Goal: Information Seeking & Learning: Learn about a topic

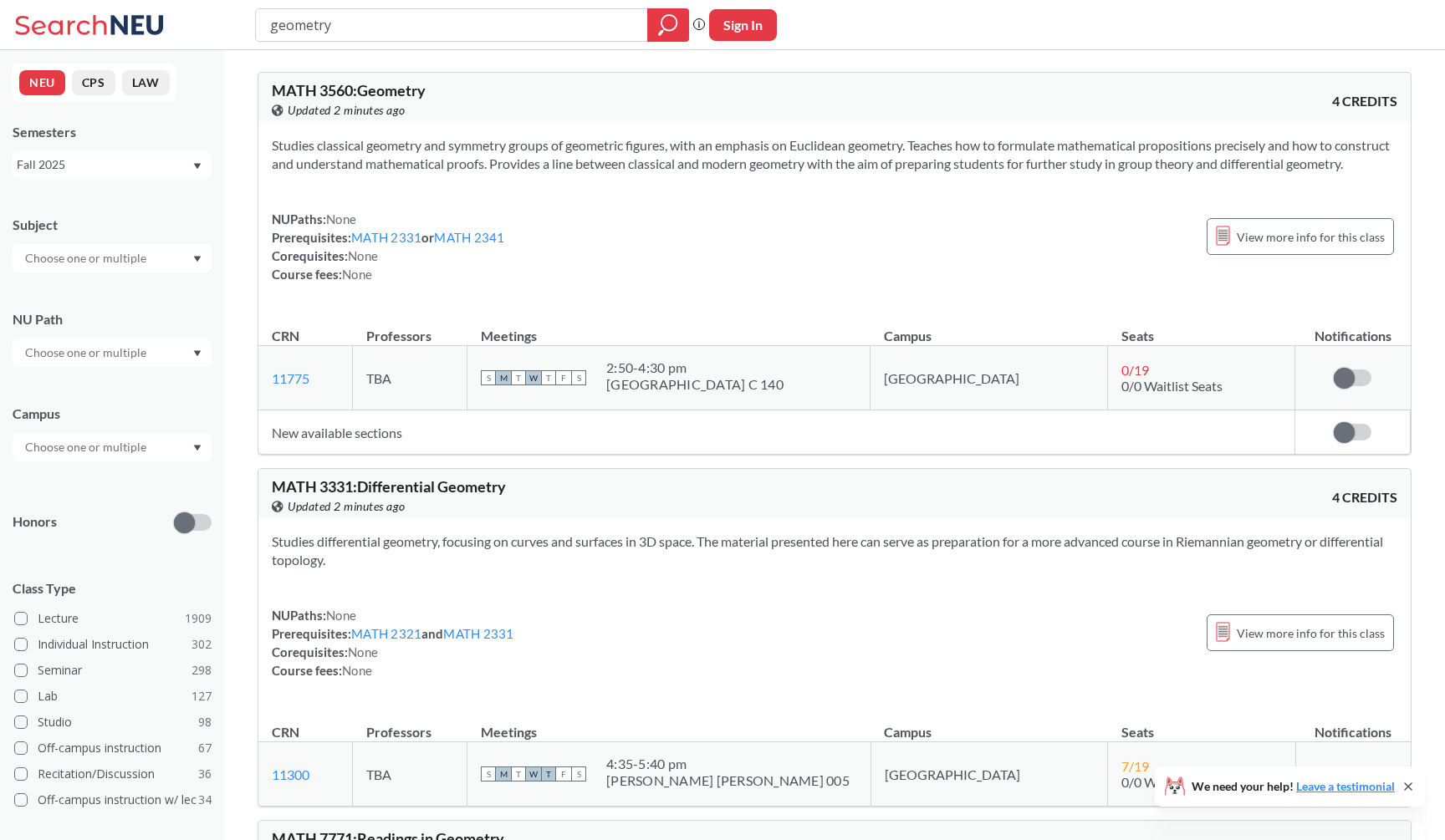
click at [592, 104] on div "View this course on Banner. Updated 2 minutes ago" at bounding box center [553, 110] width 563 height 18
click at [827, 120] on div "MATH 3560 : Geometry View this course on Banner. Updated a few seconds ago 4 CR…" at bounding box center [835, 98] width 1152 height 50
click at [823, 158] on section "Studies classical geometry and symmetry groups of geometric figures, with an em…" at bounding box center [835, 154] width 1125 height 37
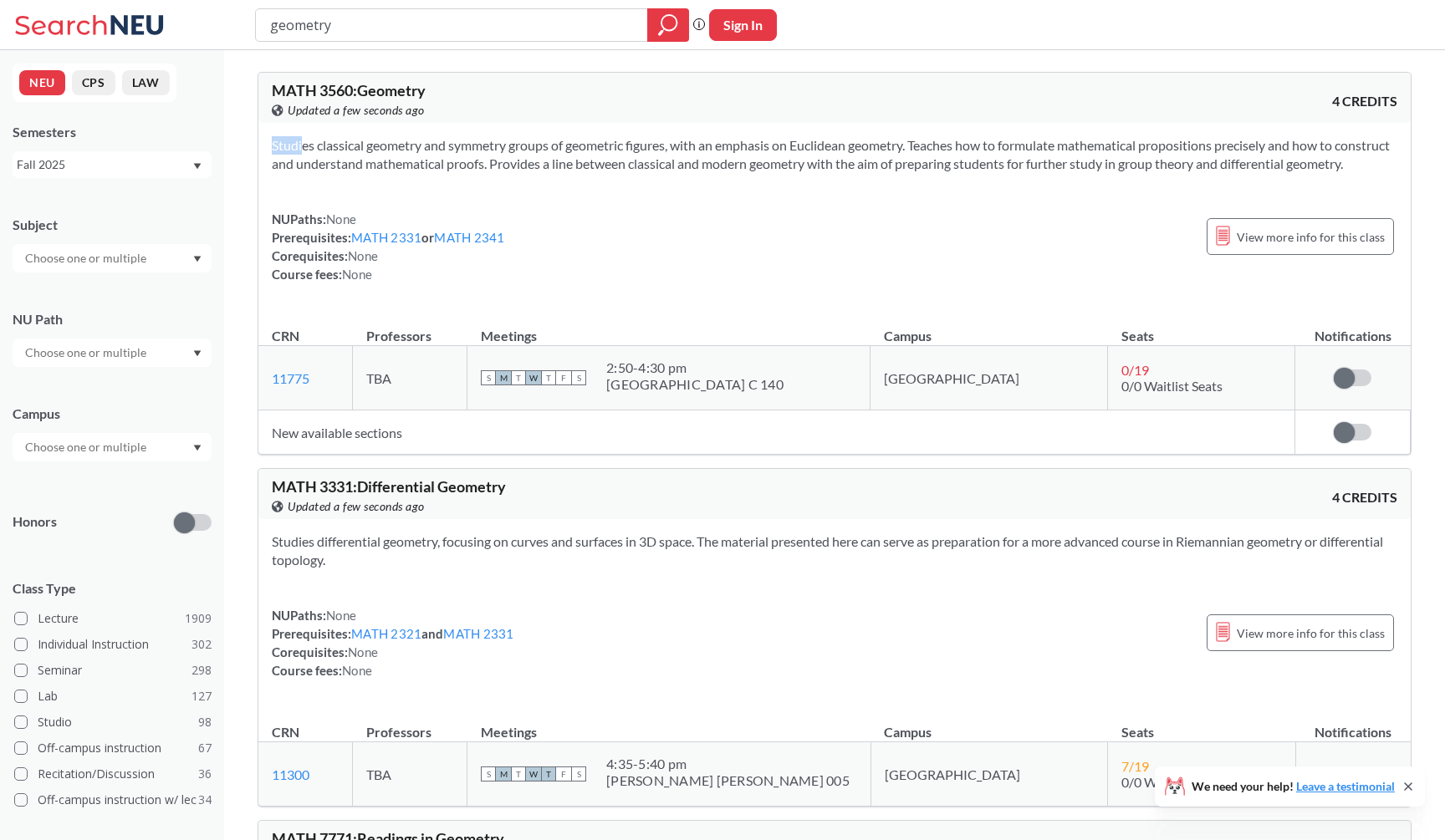
click at [823, 158] on section "Studies classical geometry and symmetry groups of geometric figures, with an em…" at bounding box center [835, 154] width 1125 height 37
click at [823, 170] on section "Studies classical geometry and symmetry groups of geometric figures, with an em…" at bounding box center [835, 154] width 1125 height 37
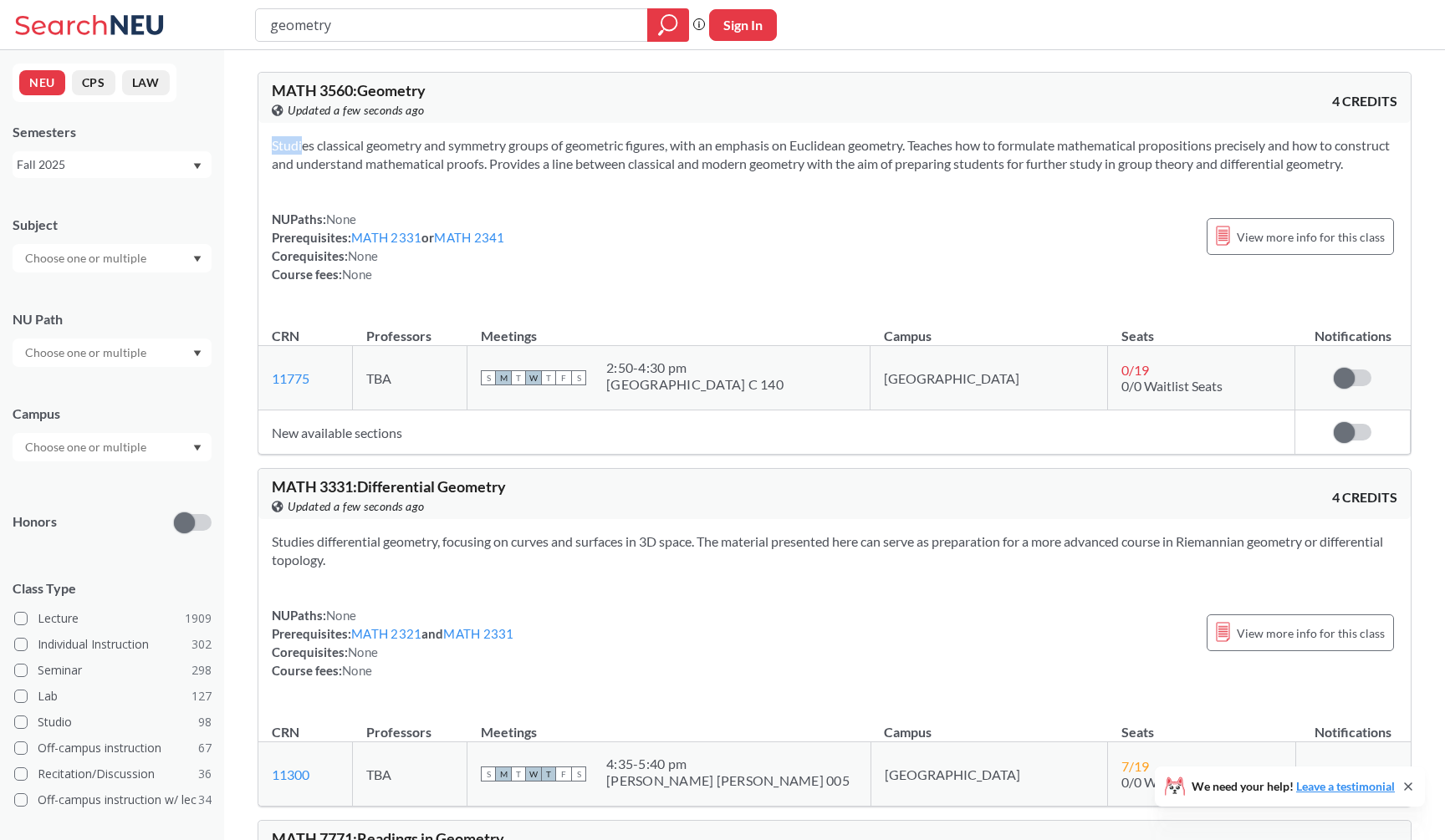
click at [823, 170] on section "Studies classical geometry and symmetry groups of geometric figures, with an em…" at bounding box center [835, 154] width 1125 height 37
click at [823, 173] on section "Studies classical geometry and symmetry groups of geometric figures, with an em…" at bounding box center [835, 154] width 1125 height 37
